Goal: Task Accomplishment & Management: Complete application form

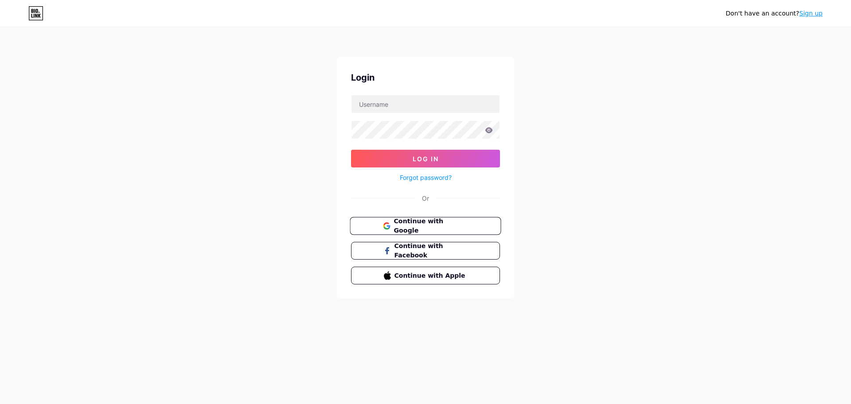
click at [382, 228] on button "Continue with Google" at bounding box center [425, 226] width 151 height 18
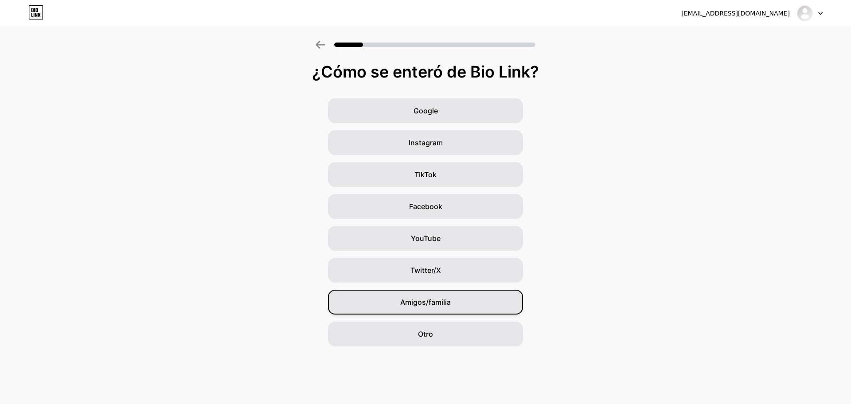
click at [439, 314] on div "Amigos/familia" at bounding box center [425, 302] width 195 height 25
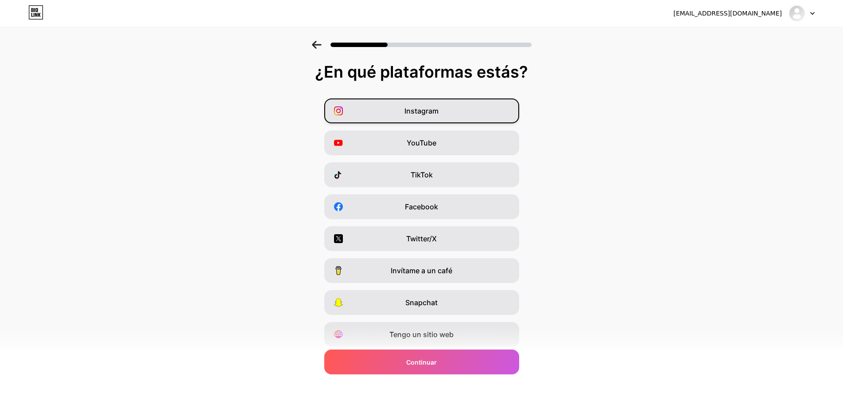
click at [424, 119] on div "Instagram" at bounding box center [421, 110] width 195 height 25
click at [423, 150] on div "YouTube" at bounding box center [421, 142] width 195 height 25
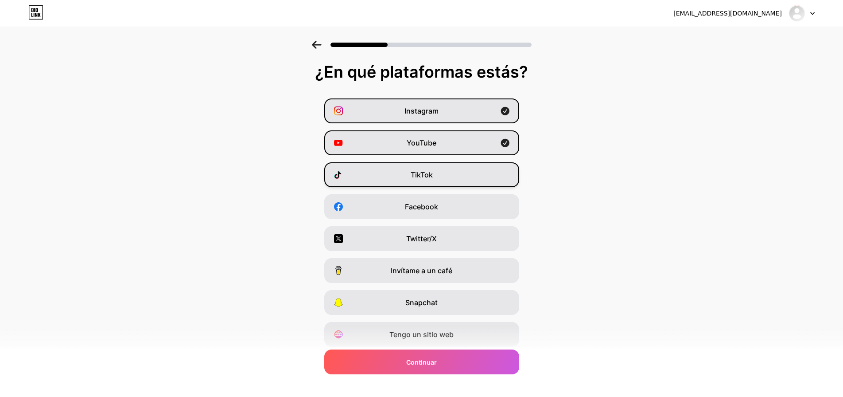
click at [423, 168] on div "TikTok" at bounding box center [421, 174] width 195 height 25
click at [419, 220] on div "Instagram YouTube TikTok Facebook Twitter/X Invítame a un café Snapchat Tengo u…" at bounding box center [421, 222] width 834 height 248
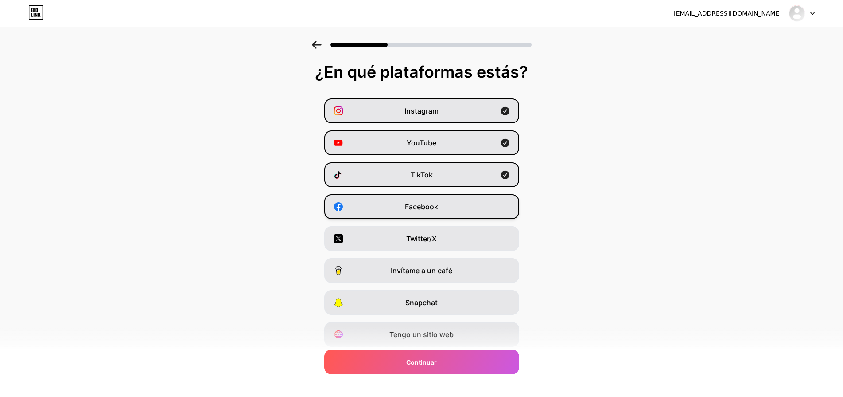
click at [418, 218] on div "Facebook" at bounding box center [421, 206] width 195 height 25
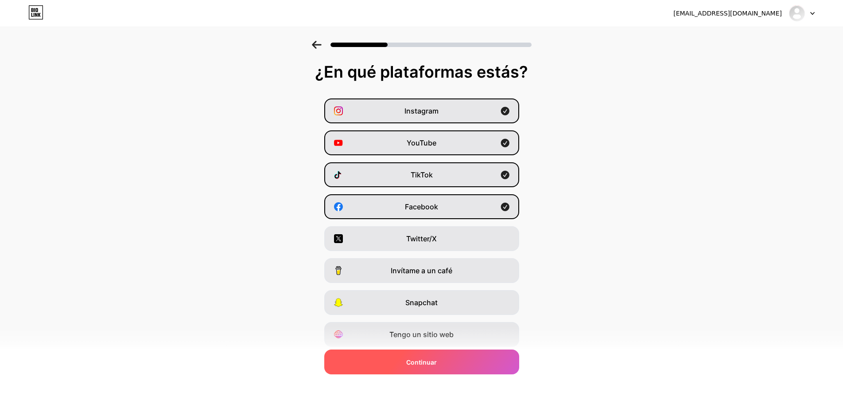
click at [416, 359] on font "Continuar" at bounding box center [421, 362] width 31 height 8
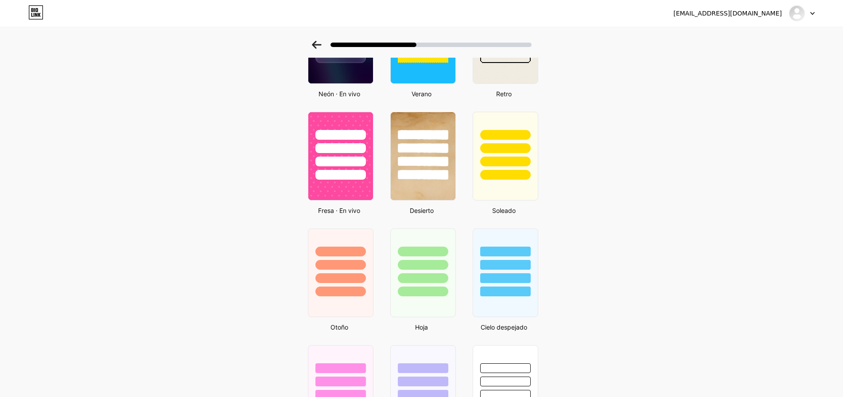
scroll to position [487, 0]
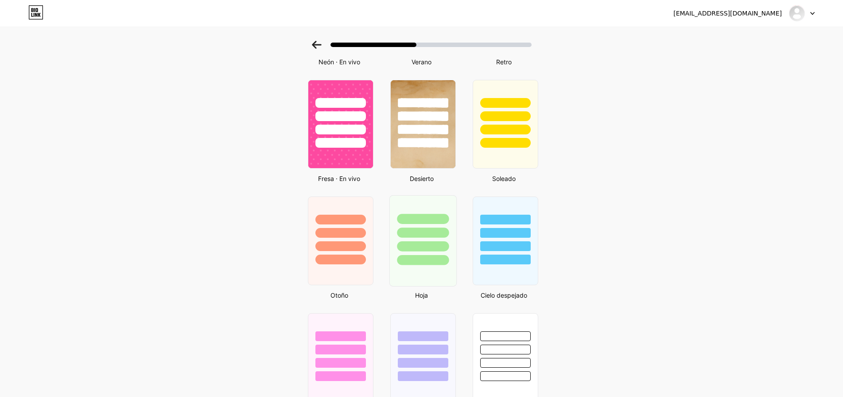
click at [422, 251] on div at bounding box center [423, 246] width 52 height 10
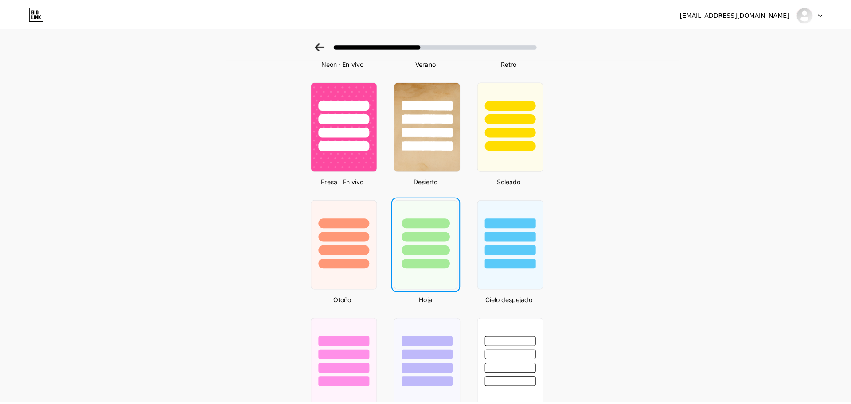
scroll to position [0, 0]
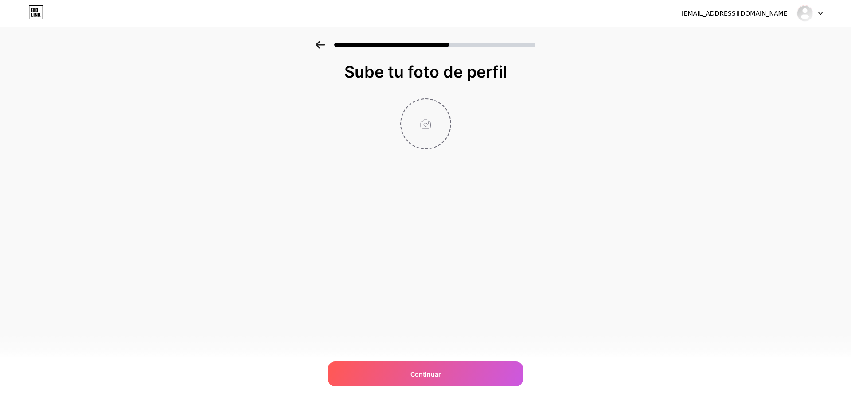
click at [415, 136] on input "file" at bounding box center [425, 123] width 49 height 49
type input "C:\fakepath\equipo.jpeg"
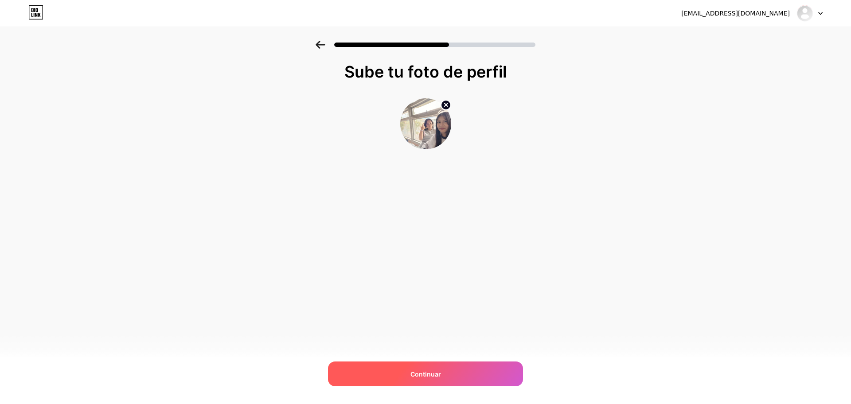
click at [516, 379] on div "Continuar" at bounding box center [425, 374] width 195 height 25
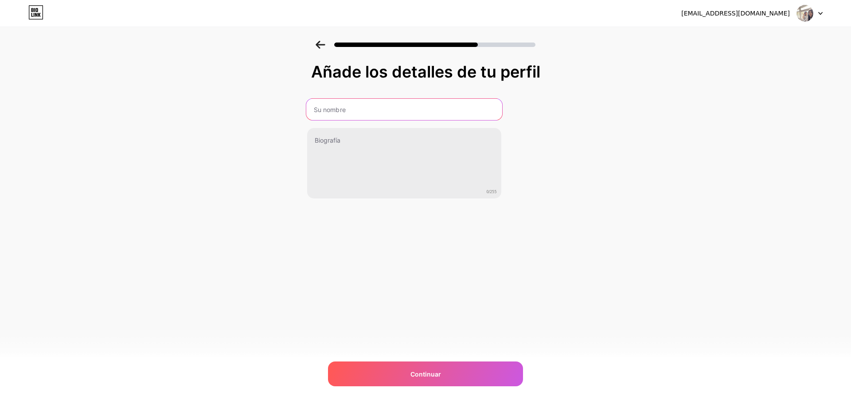
click at [424, 109] on input "text" at bounding box center [404, 109] width 196 height 21
type input "ANA"
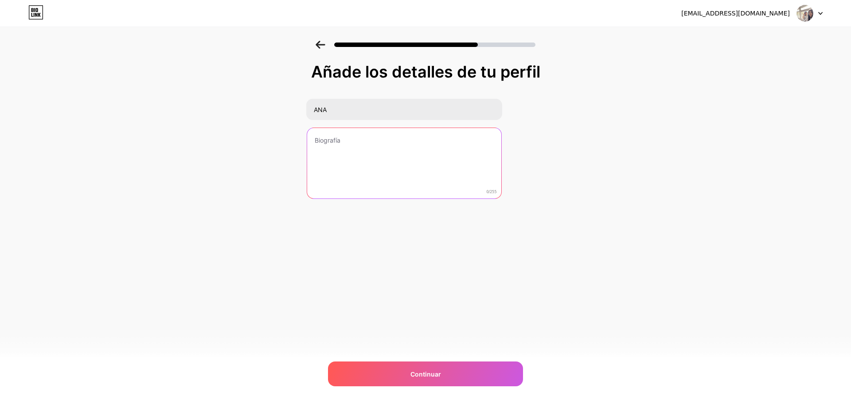
click at [425, 142] on textarea at bounding box center [404, 163] width 194 height 71
type textarea "ESTUDIANTE"
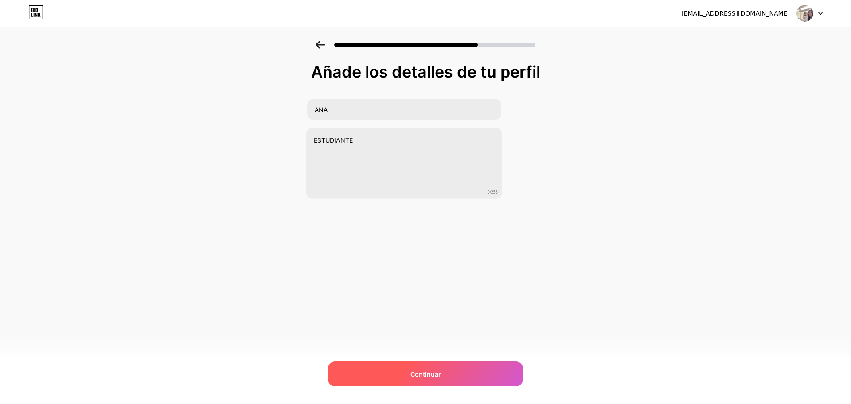
click at [433, 369] on div "Continuar" at bounding box center [425, 374] width 195 height 25
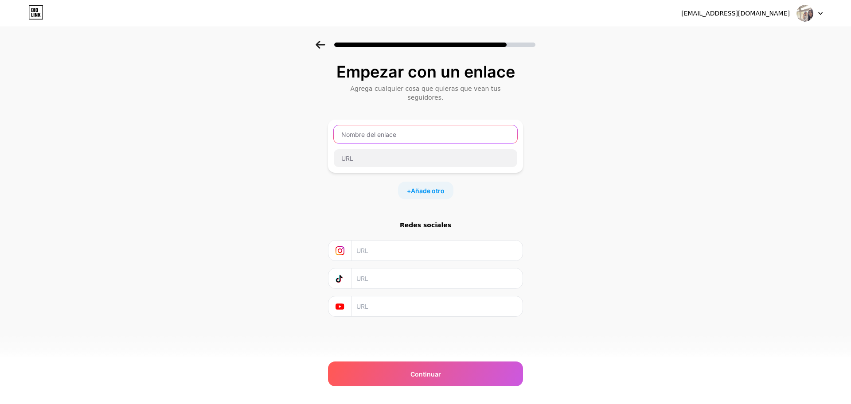
click at [431, 125] on input "text" at bounding box center [425, 134] width 183 height 18
type input "INSTAGRAM"
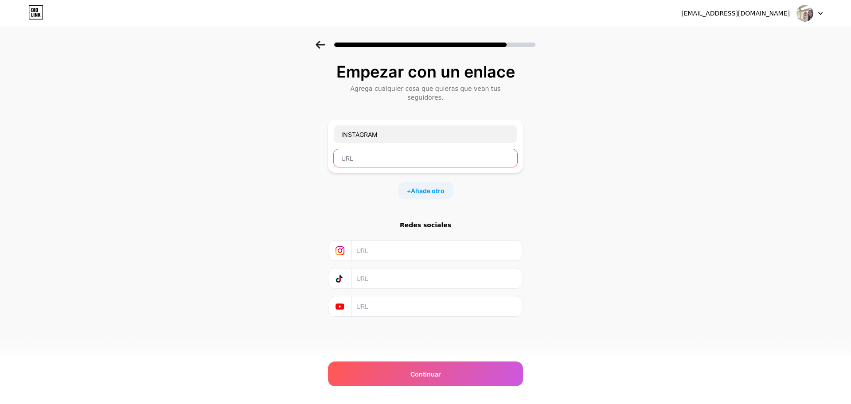
click at [390, 151] on input "text" at bounding box center [425, 158] width 183 height 18
click at [377, 149] on input "text" at bounding box center [425, 158] width 183 height 18
paste input "[URL][DOMAIN_NAME]"
type input "[URL][DOMAIN_NAME]"
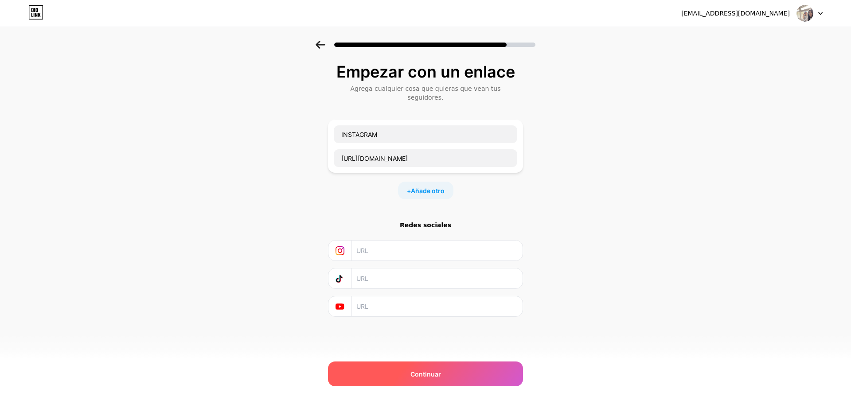
click at [465, 380] on div "Continuar" at bounding box center [425, 374] width 195 height 25
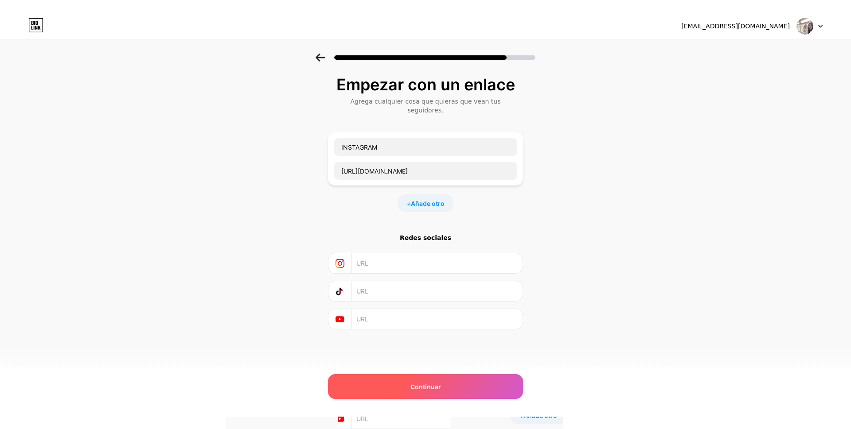
scroll to position [0, 0]
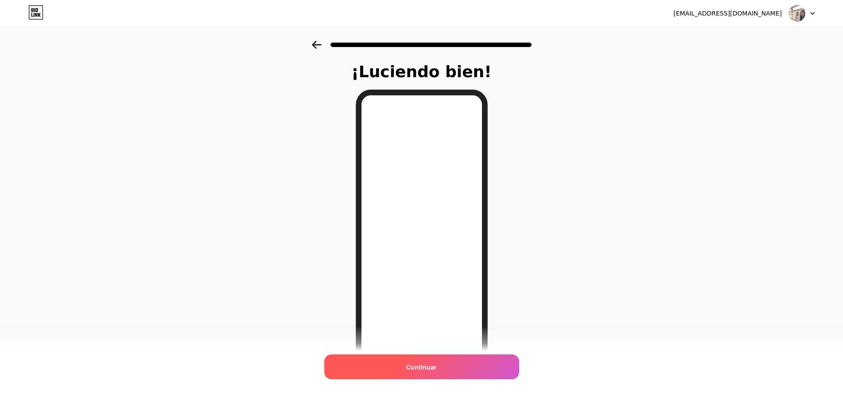
click at [463, 371] on div "Continuar" at bounding box center [421, 366] width 195 height 25
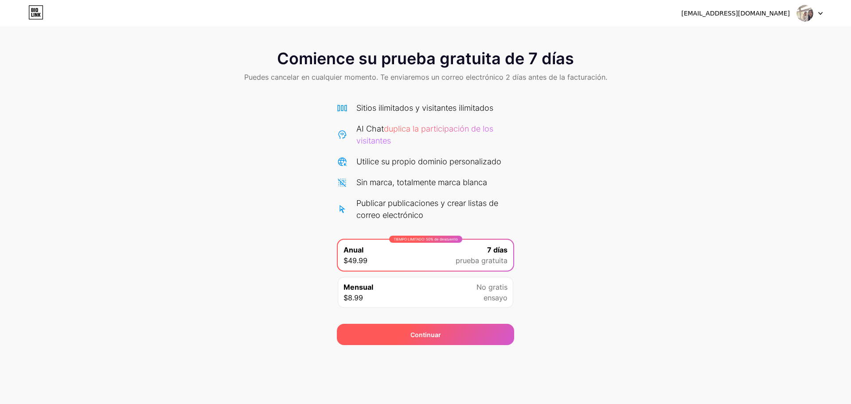
click at [374, 334] on div "Continuar" at bounding box center [425, 334] width 177 height 21
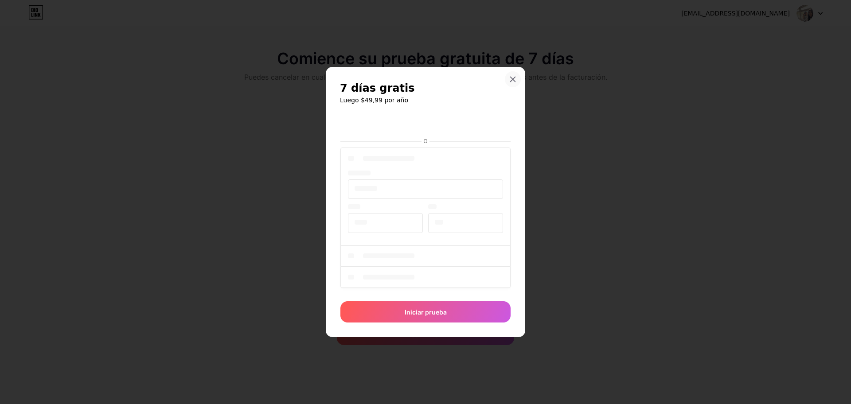
click at [510, 79] on icon at bounding box center [512, 79] width 7 height 7
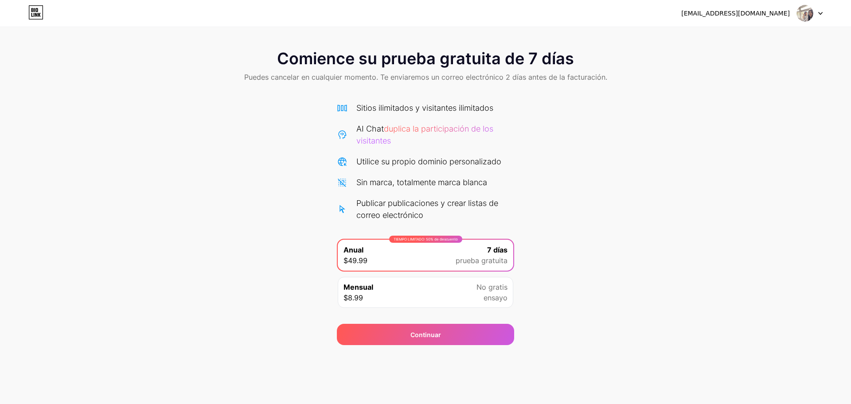
click at [817, 12] on div at bounding box center [810, 13] width 26 height 16
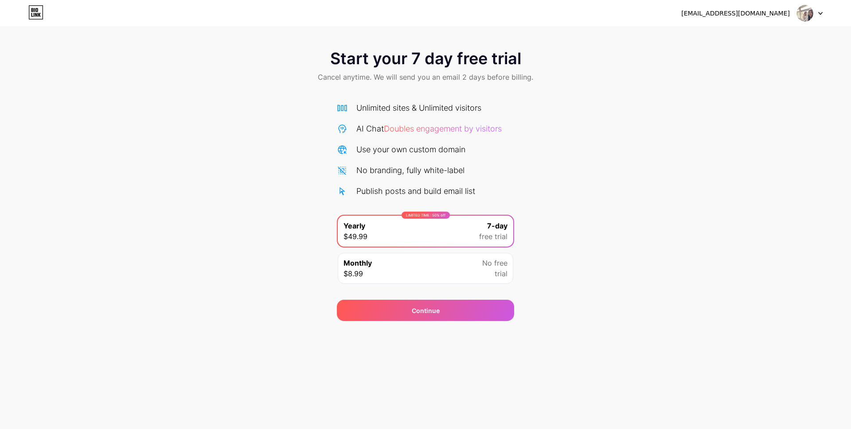
click at [742, 315] on div "Start your 7 day free trial Cancel anytime. We will send you an email 2 days be…" at bounding box center [425, 181] width 851 height 281
click at [31, 13] on icon at bounding box center [35, 12] width 15 height 14
click at [35, 8] on icon at bounding box center [35, 12] width 15 height 14
